Goal: Task Accomplishment & Management: Use online tool/utility

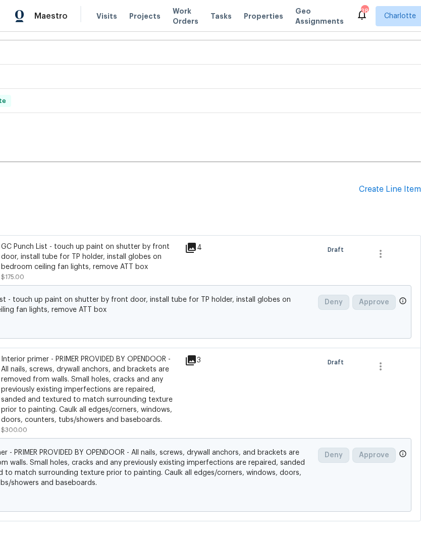
scroll to position [153, 149]
click at [385, 185] on div "Create Line Item" at bounding box center [390, 190] width 62 height 10
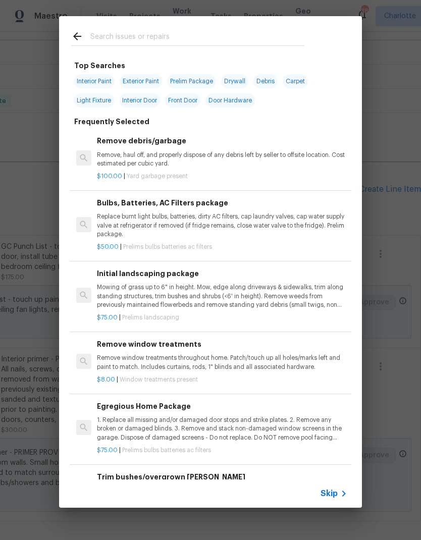
click at [95, 85] on span "Interior Paint" at bounding box center [94, 81] width 41 height 14
type input "Interior Paint"
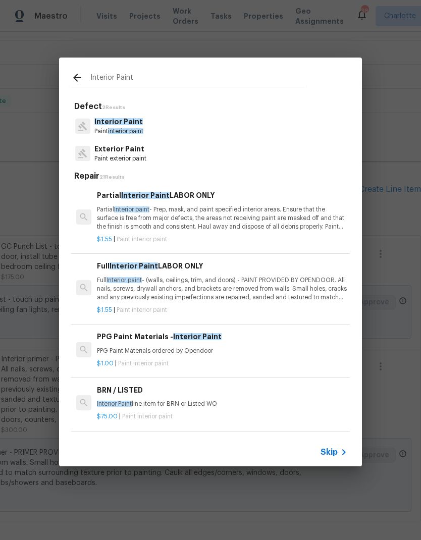
click at [219, 211] on p "Partial Interior paint - Prep, mask, and paint specified interior areas. Ensure…" at bounding box center [222, 218] width 250 height 26
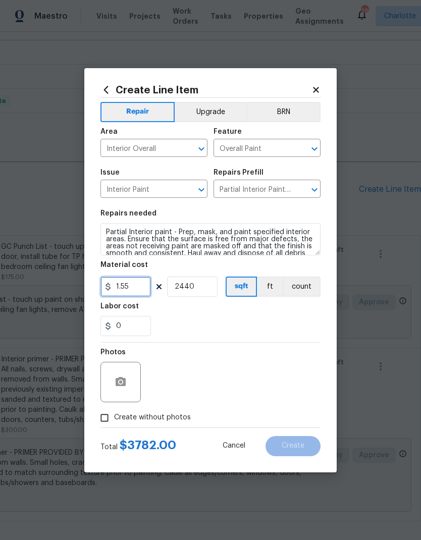
click at [138, 285] on input "1.55" at bounding box center [125, 286] width 50 height 20
click at [297, 313] on div "Labor cost" at bounding box center [210, 309] width 220 height 13
type input "1"
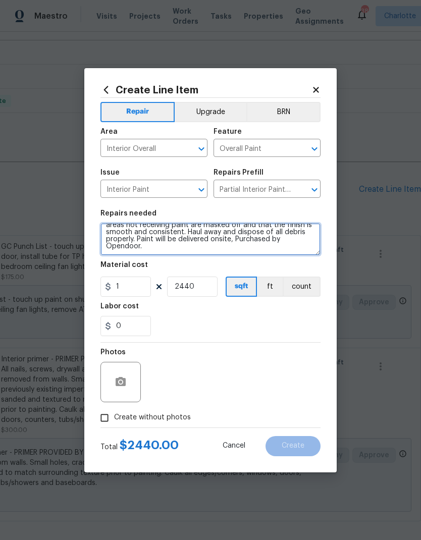
click at [180, 249] on textarea "Partial Interior paint - Prep, mask, and paint specified interior areas. Ensure…" at bounding box center [210, 239] width 220 height 32
type textarea "Partial Interior paint - Prep, mask, and paint specified interior areas. Ensure…"
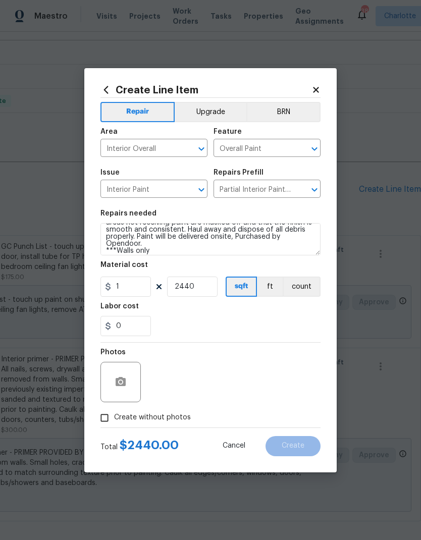
click at [276, 310] on div "Labor cost" at bounding box center [210, 309] width 220 height 13
click at [119, 384] on icon "button" at bounding box center [121, 381] width 10 height 9
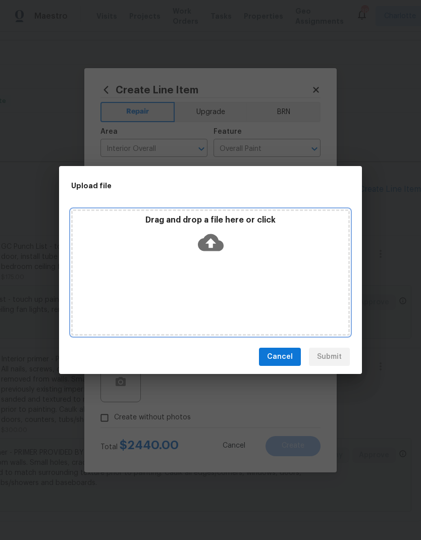
click at [212, 235] on icon at bounding box center [211, 242] width 26 height 17
